Goal: Find specific fact: Find specific fact

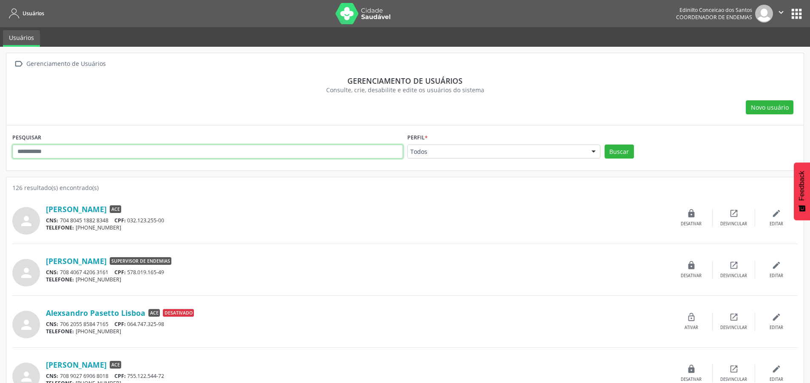
click at [180, 148] on input "text" at bounding box center [207, 152] width 391 height 14
type input "*******"
click at [617, 154] on button "Buscar" at bounding box center [619, 152] width 29 height 14
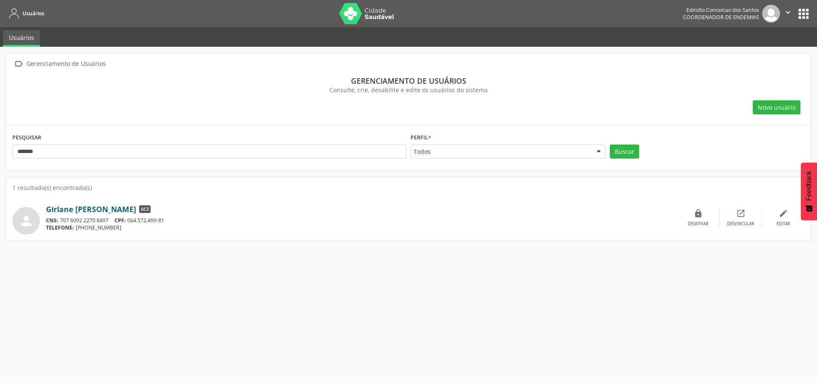
click at [88, 207] on link "Girlane [PERSON_NAME]" at bounding box center [91, 209] width 90 height 9
